Goal: Transaction & Acquisition: Obtain resource

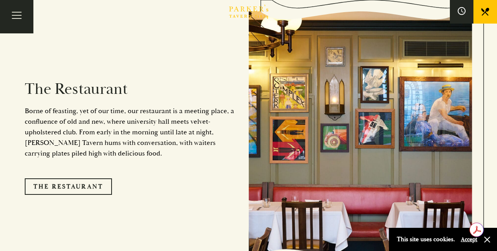
scroll to position [608, 0]
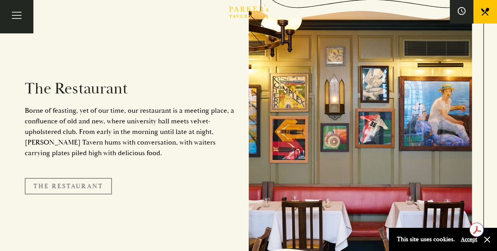
click at [66, 180] on link "The Restaurant" at bounding box center [68, 186] width 87 height 17
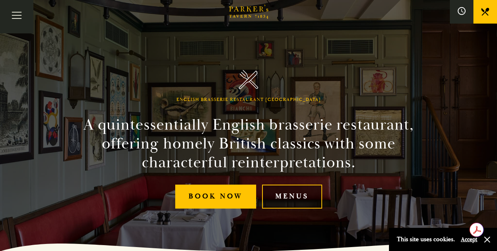
click at [277, 189] on link "Menus" at bounding box center [292, 197] width 60 height 24
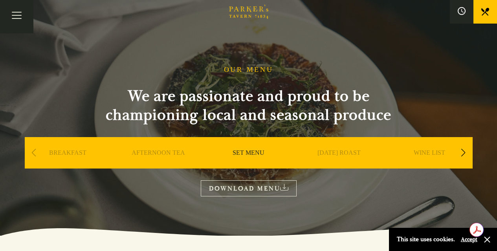
click at [341, 157] on link "SUNDAY ROAST" at bounding box center [339, 164] width 43 height 31
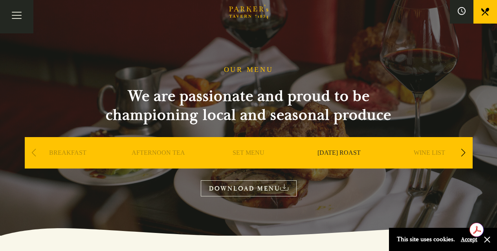
click at [245, 151] on link "SET MENU" at bounding box center [249, 164] width 32 height 31
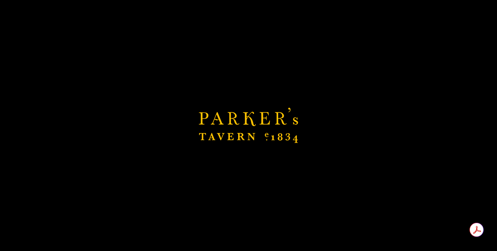
drag, startPoint x: 245, startPoint y: 151, endPoint x: 278, endPoint y: 84, distance: 75.4
click at [278, 84] on div "Brasserie Restaurant Cambridge | Parker's Tavern Cambridge Parker's Tavern is a…" at bounding box center [248, 125] width 497 height 251
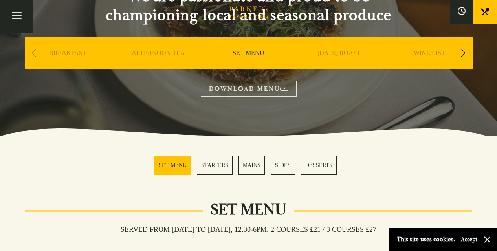
scroll to position [85, 0]
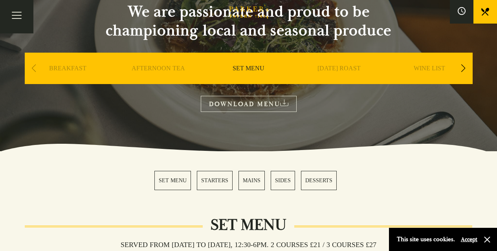
click at [279, 101] on link "DOWNLOAD MENU" at bounding box center [249, 104] width 96 height 16
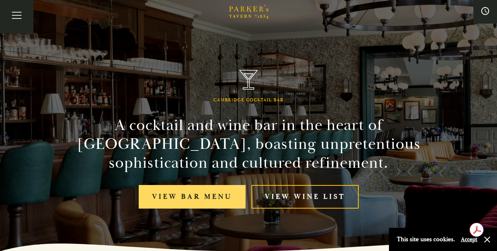
click at [191, 197] on link "View bar menu" at bounding box center [192, 197] width 107 height 24
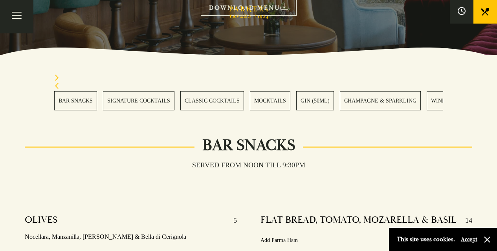
scroll to position [73, 0]
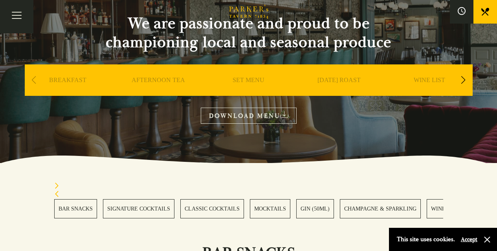
click at [230, 115] on link "DOWNLOAD MENU" at bounding box center [249, 116] width 96 height 16
